Goal: Check status: Check status

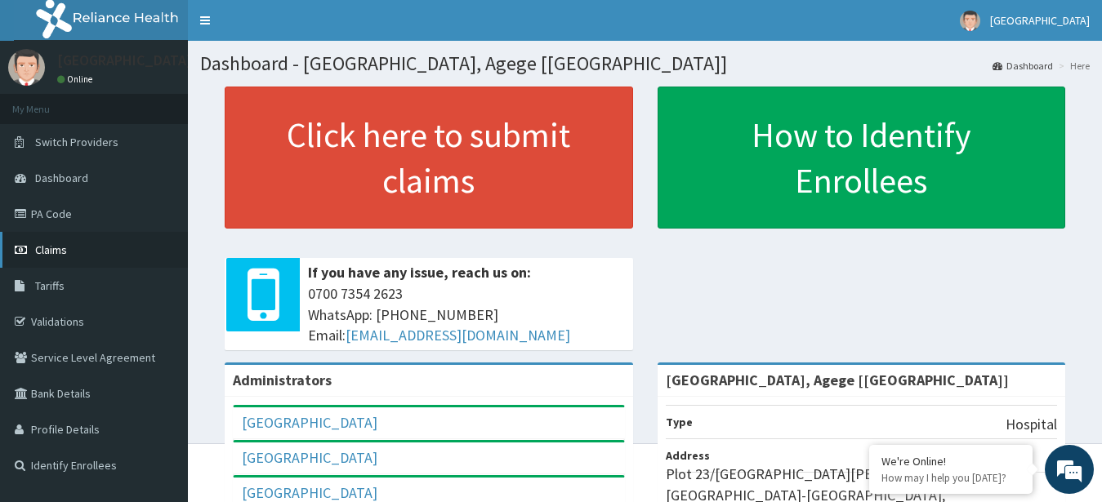
click at [108, 252] on link "Claims" at bounding box center [94, 250] width 188 height 36
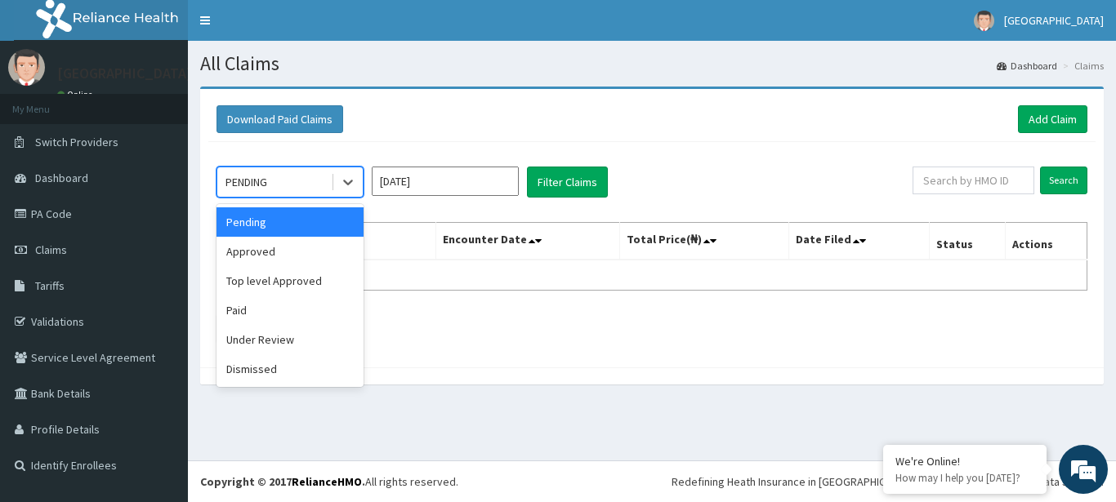
click at [279, 184] on div "PENDING" at bounding box center [274, 182] width 114 height 26
click at [276, 256] on div "Approved" at bounding box center [289, 251] width 147 height 29
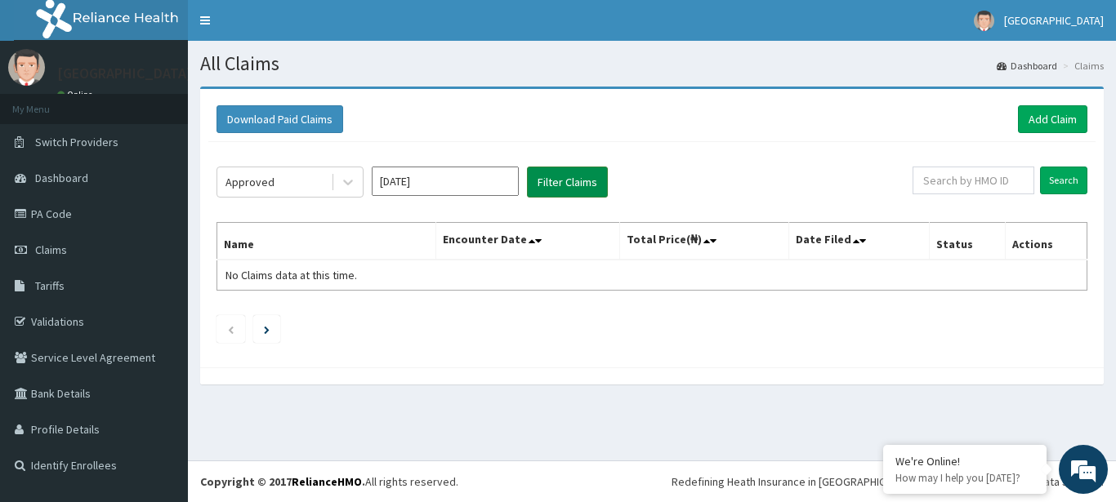
click at [582, 183] on button "Filter Claims" at bounding box center [567, 182] width 81 height 31
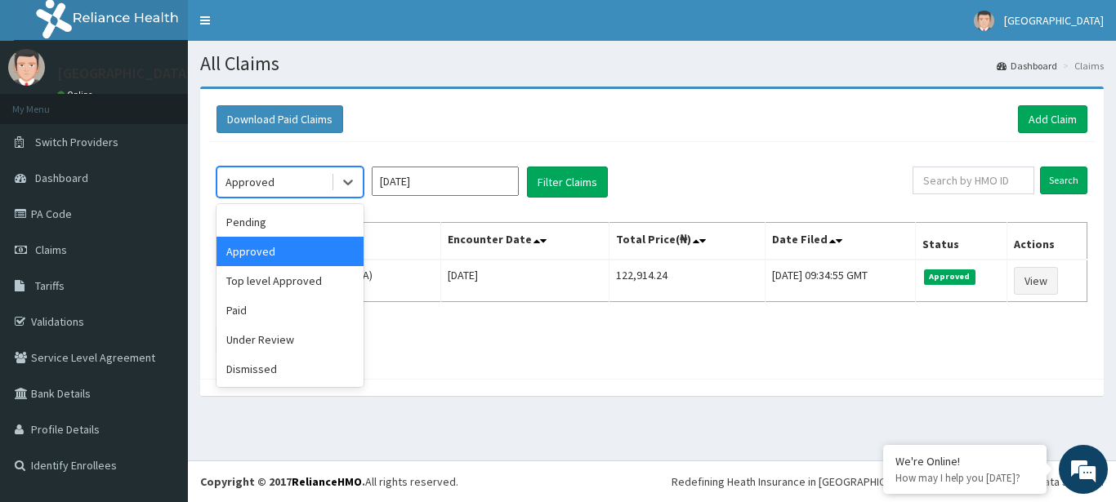
click at [296, 193] on div "Approved" at bounding box center [274, 182] width 114 height 26
click at [280, 318] on div "Paid" at bounding box center [289, 310] width 147 height 29
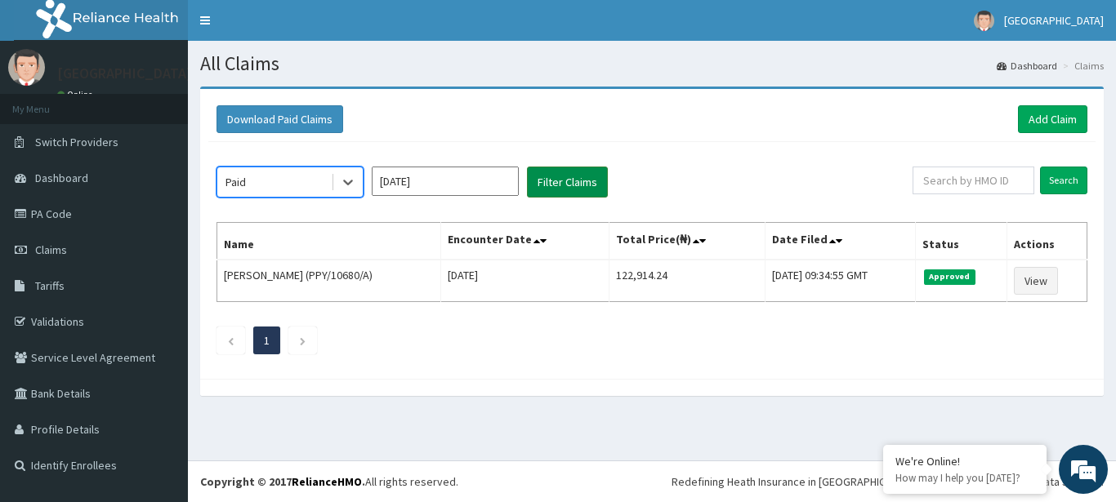
click at [555, 197] on button "Filter Claims" at bounding box center [567, 182] width 81 height 31
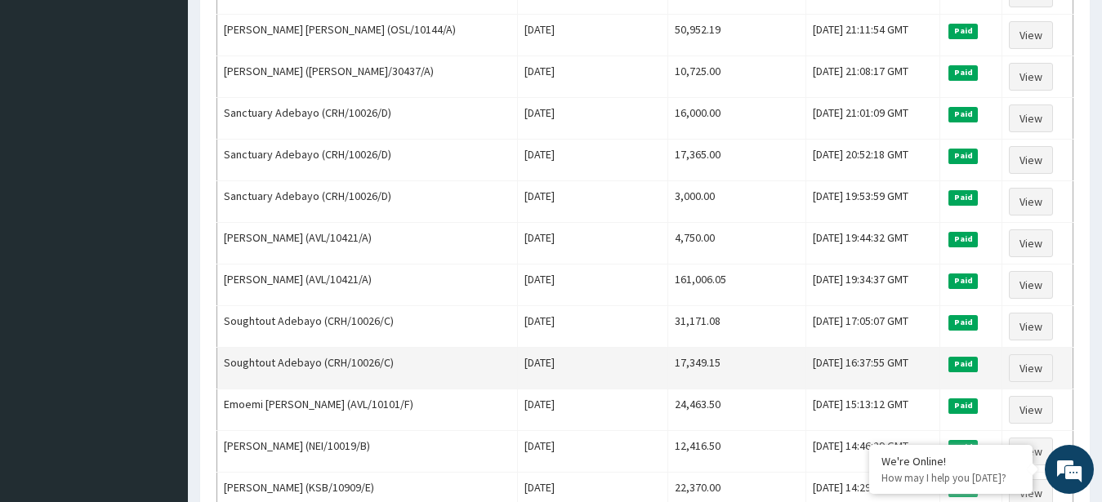
scroll to position [583, 0]
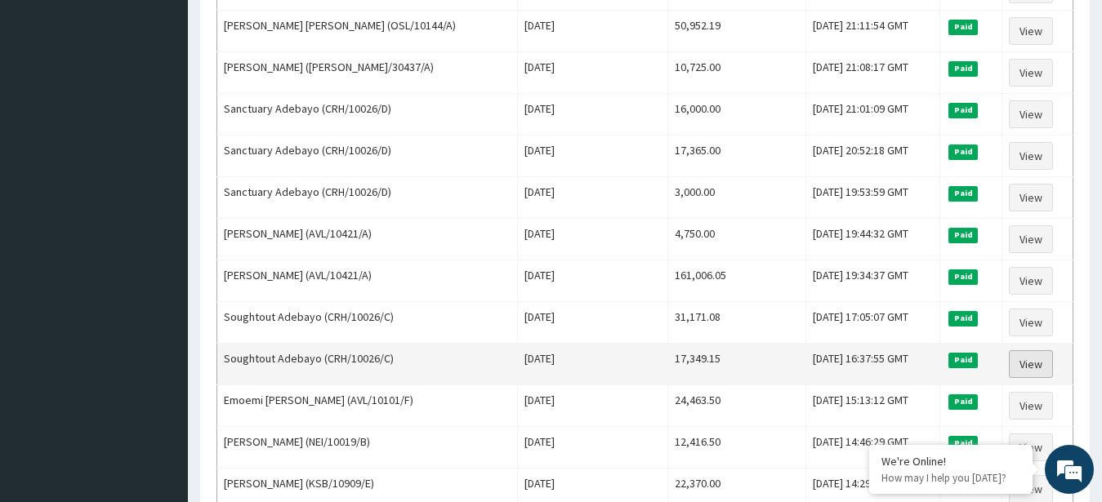
click at [1033, 363] on link "View" at bounding box center [1031, 364] width 44 height 28
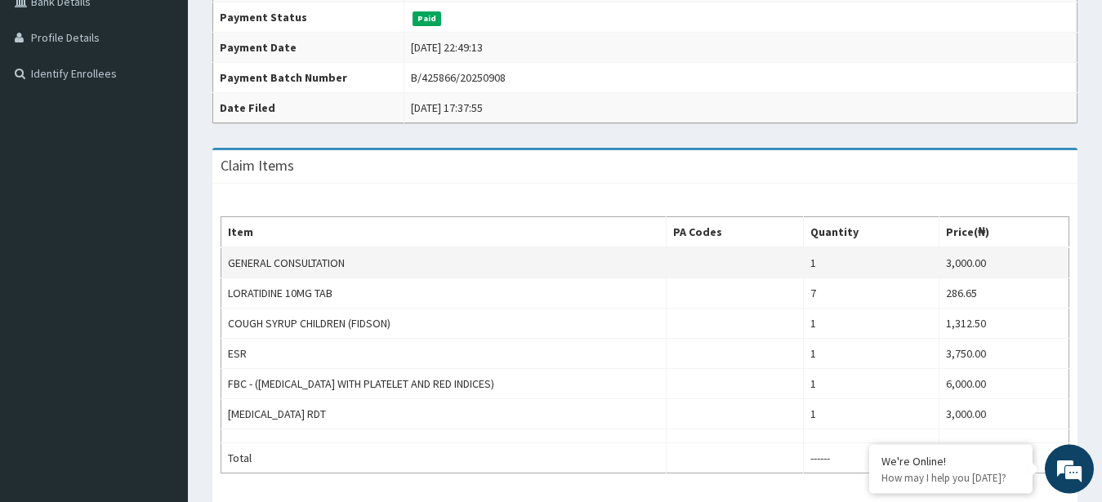
scroll to position [230, 0]
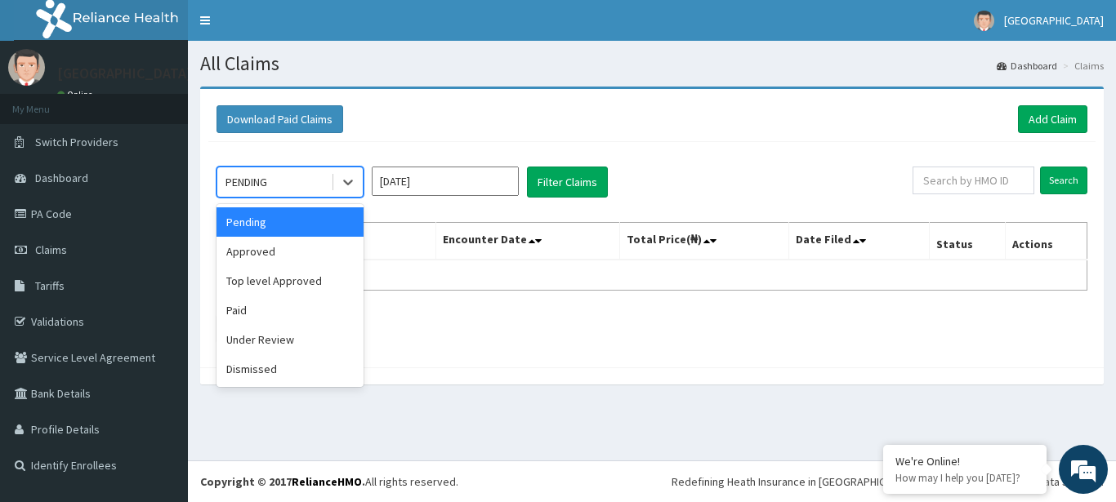
click at [289, 181] on div "PENDING" at bounding box center [274, 182] width 114 height 26
click at [301, 314] on div "Paid" at bounding box center [289, 310] width 147 height 29
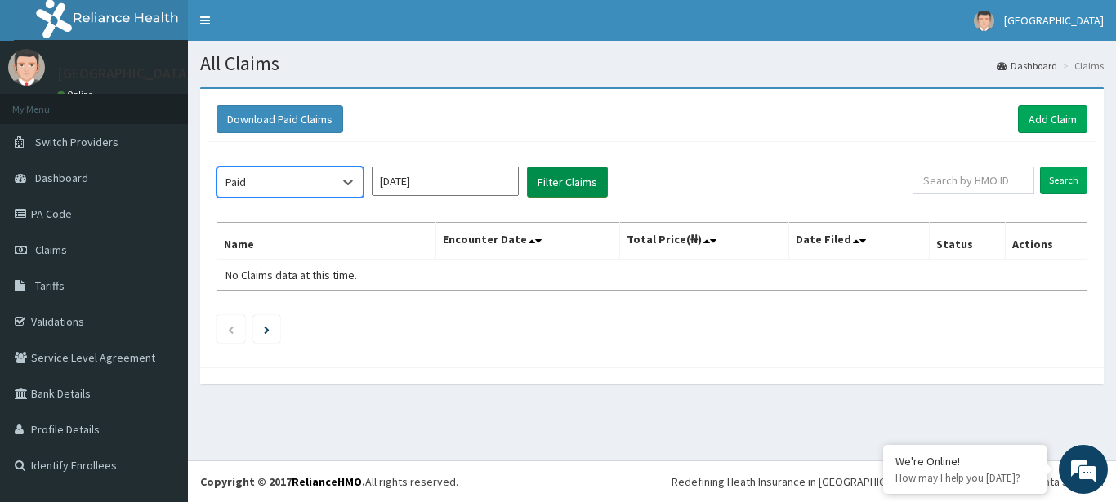
click at [563, 174] on button "Filter Claims" at bounding box center [567, 182] width 81 height 31
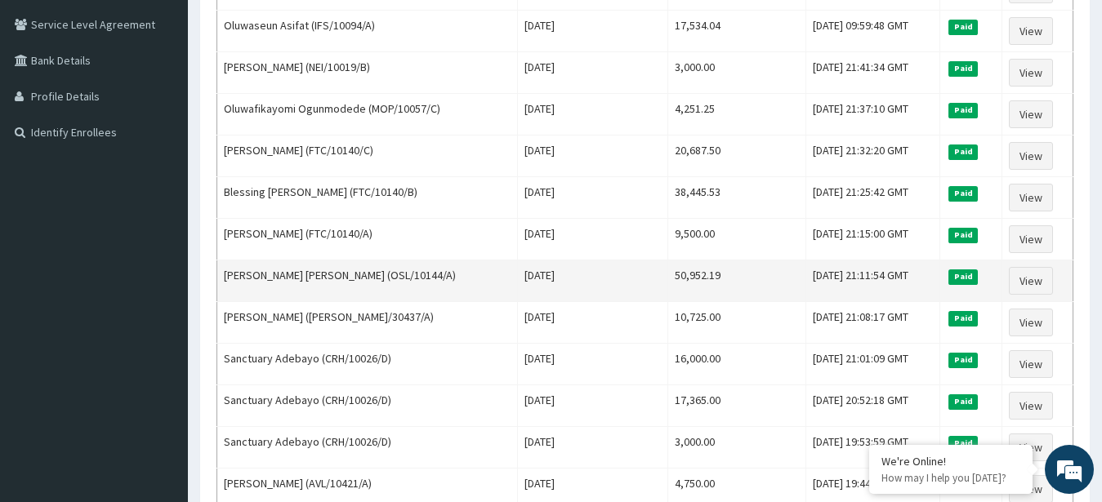
scroll to position [666, 0]
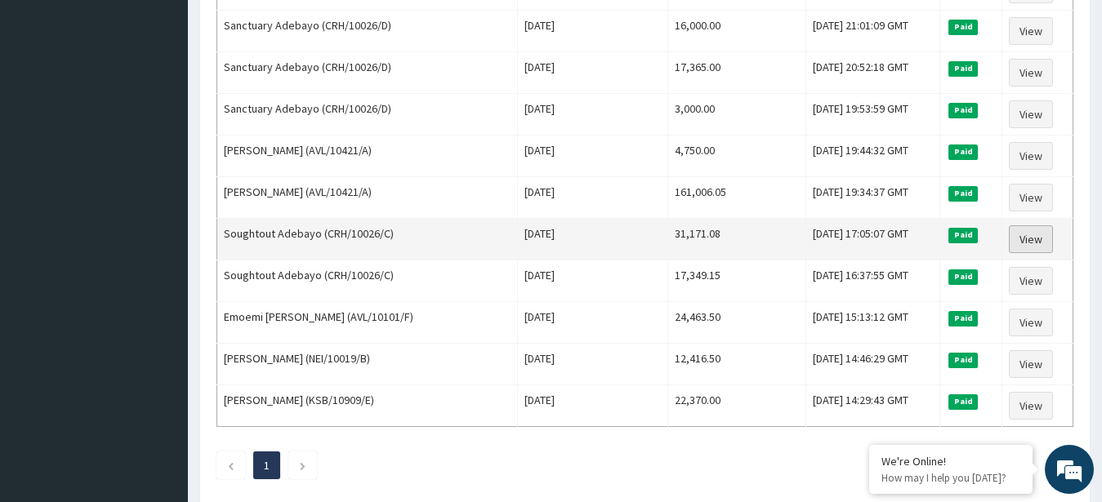
click at [1027, 240] on link "View" at bounding box center [1031, 239] width 44 height 28
